Goal: Use online tool/utility: Utilize a website feature to perform a specific function

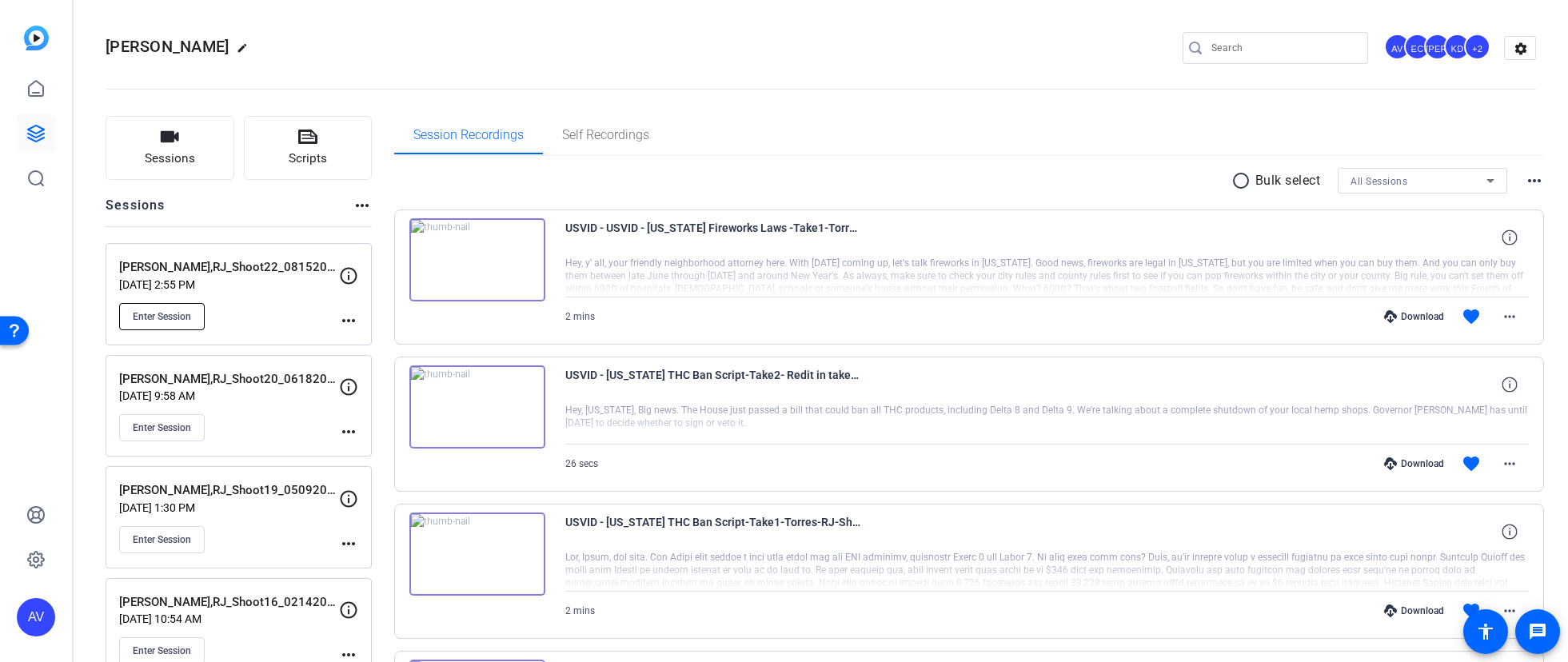
click at [183, 315] on span "Enter Session" at bounding box center [161, 317] width 58 height 13
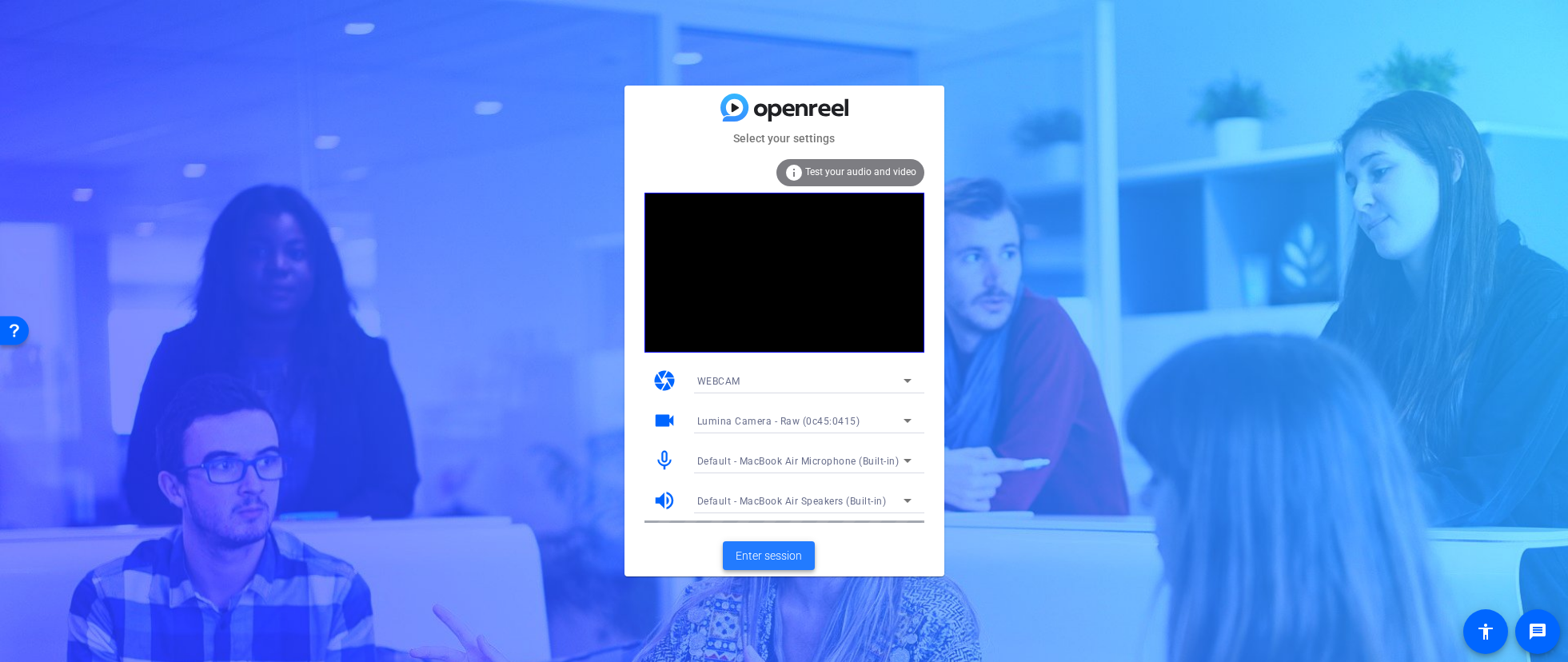
click at [760, 549] on span "Enter session" at bounding box center [769, 556] width 66 height 17
